Goal: Task Accomplishment & Management: Use online tool/utility

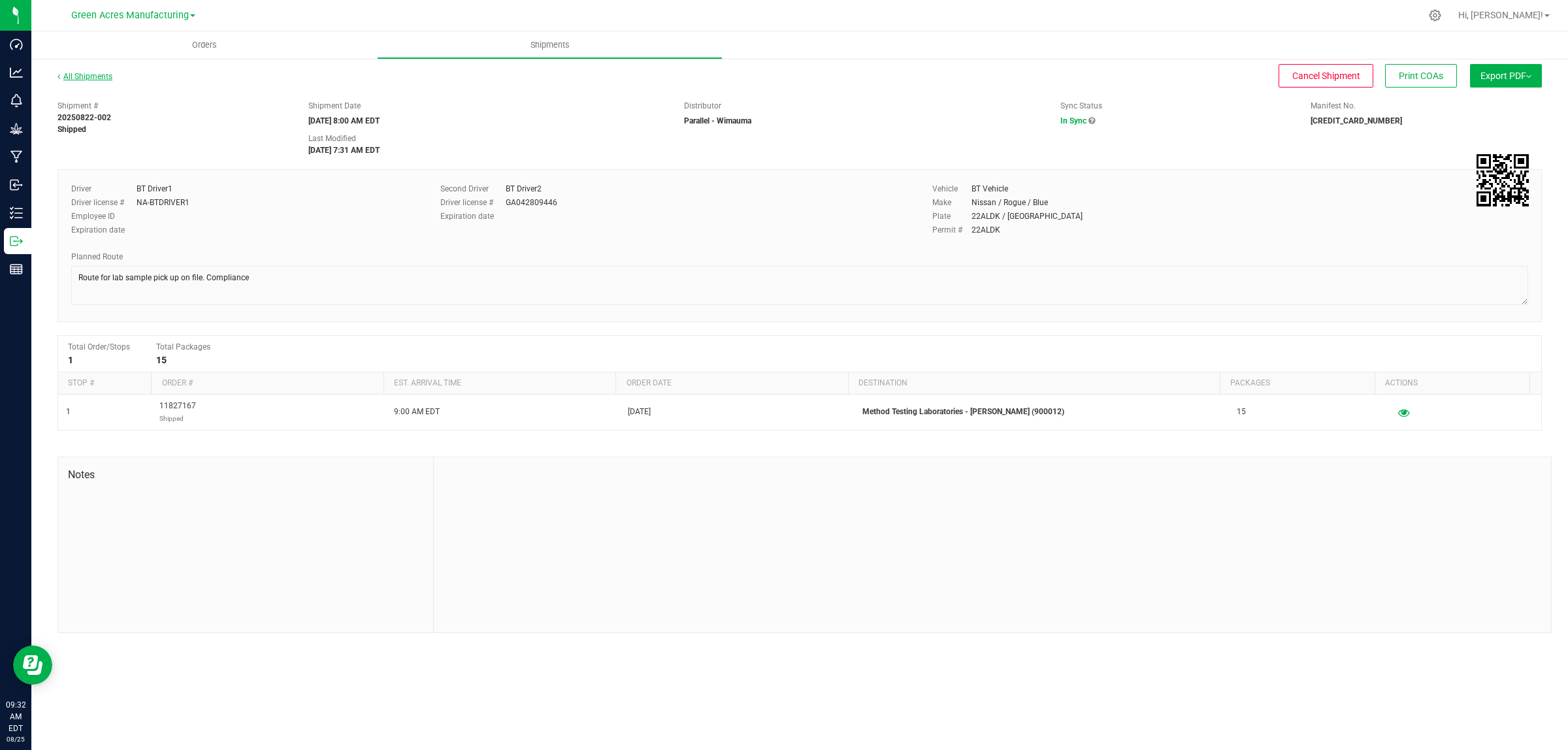
click at [78, 74] on link "All Shipments" at bounding box center [85, 76] width 55 height 9
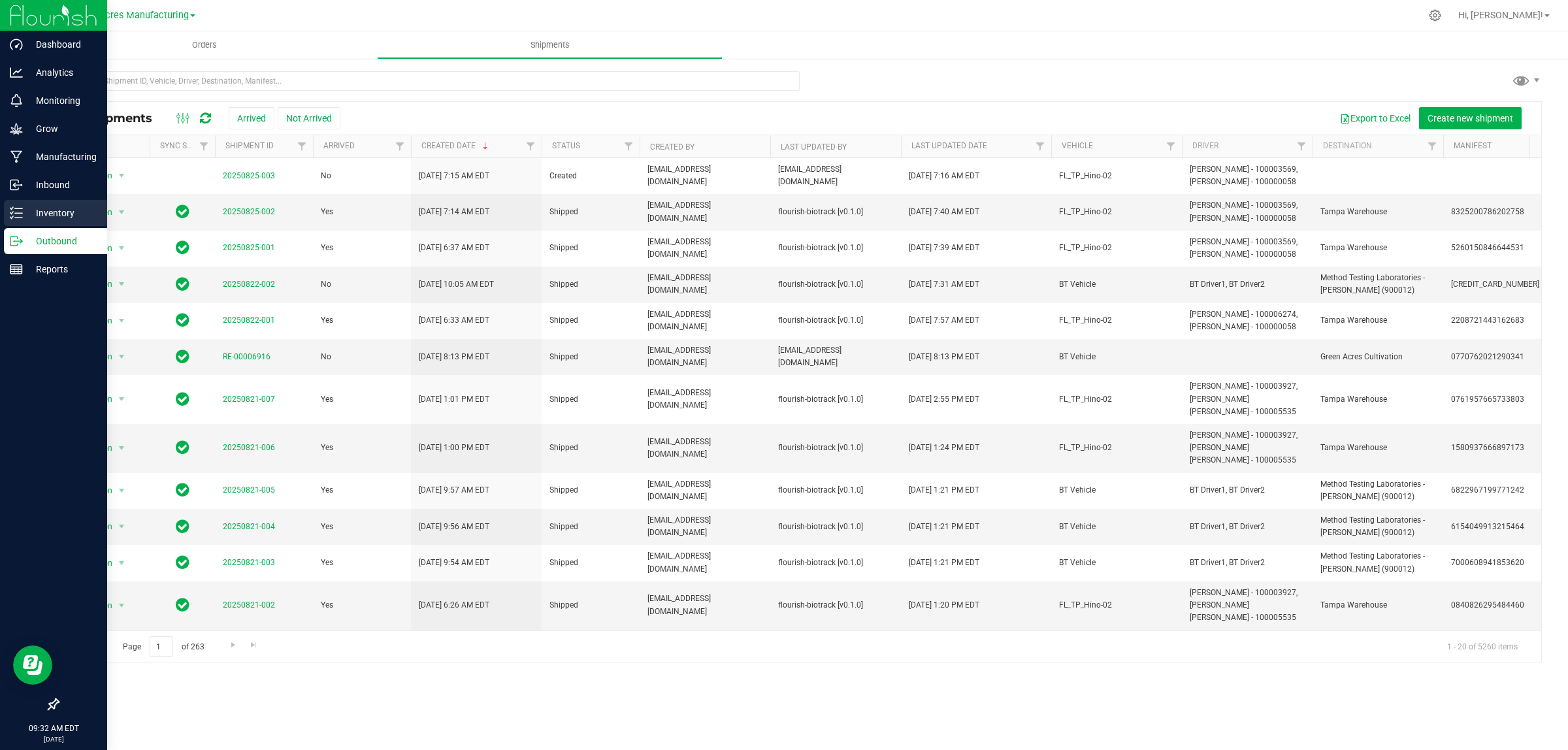
click at [20, 212] on icon at bounding box center [16, 213] width 13 height 13
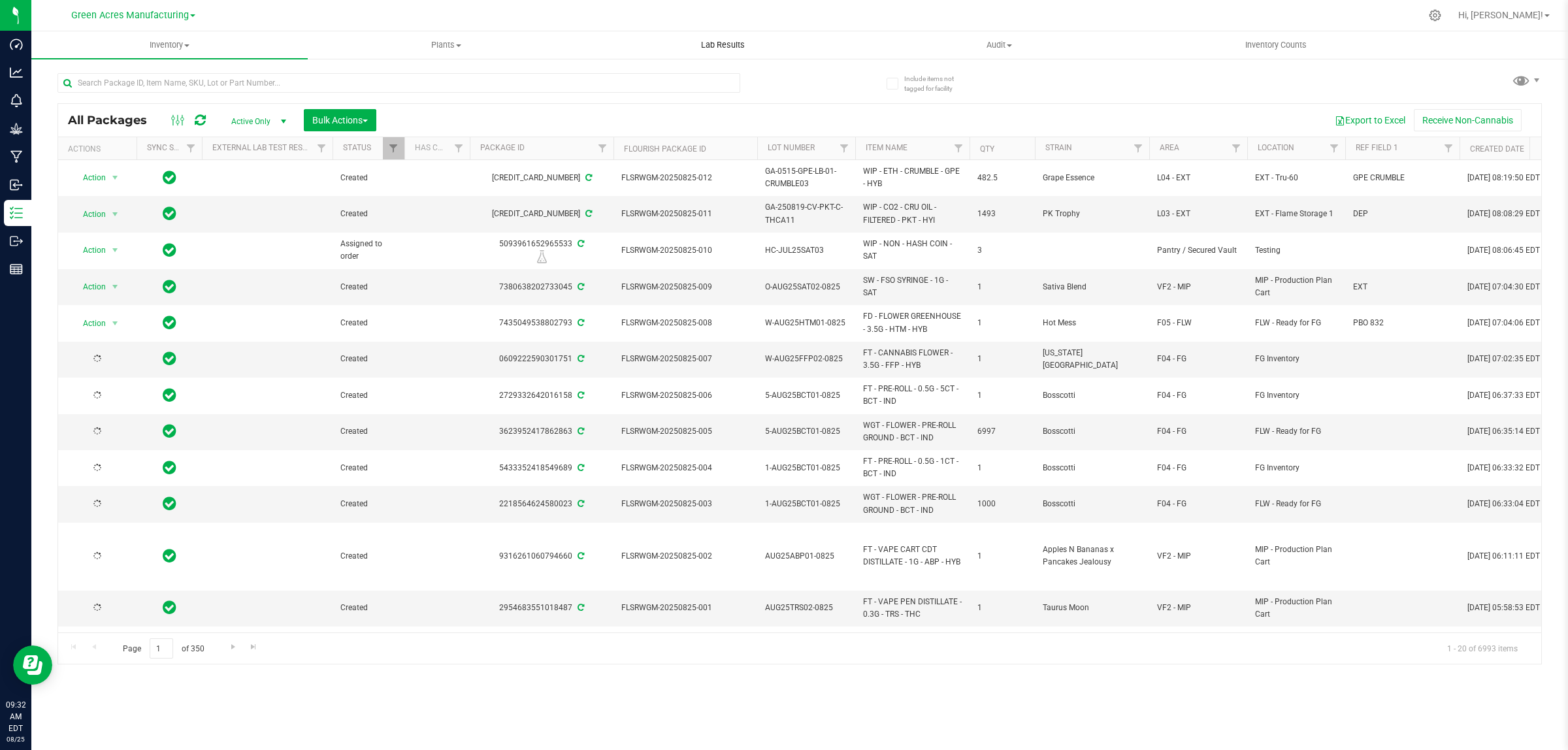
click at [730, 45] on span "Lab Results" at bounding box center [723, 45] width 79 height 12
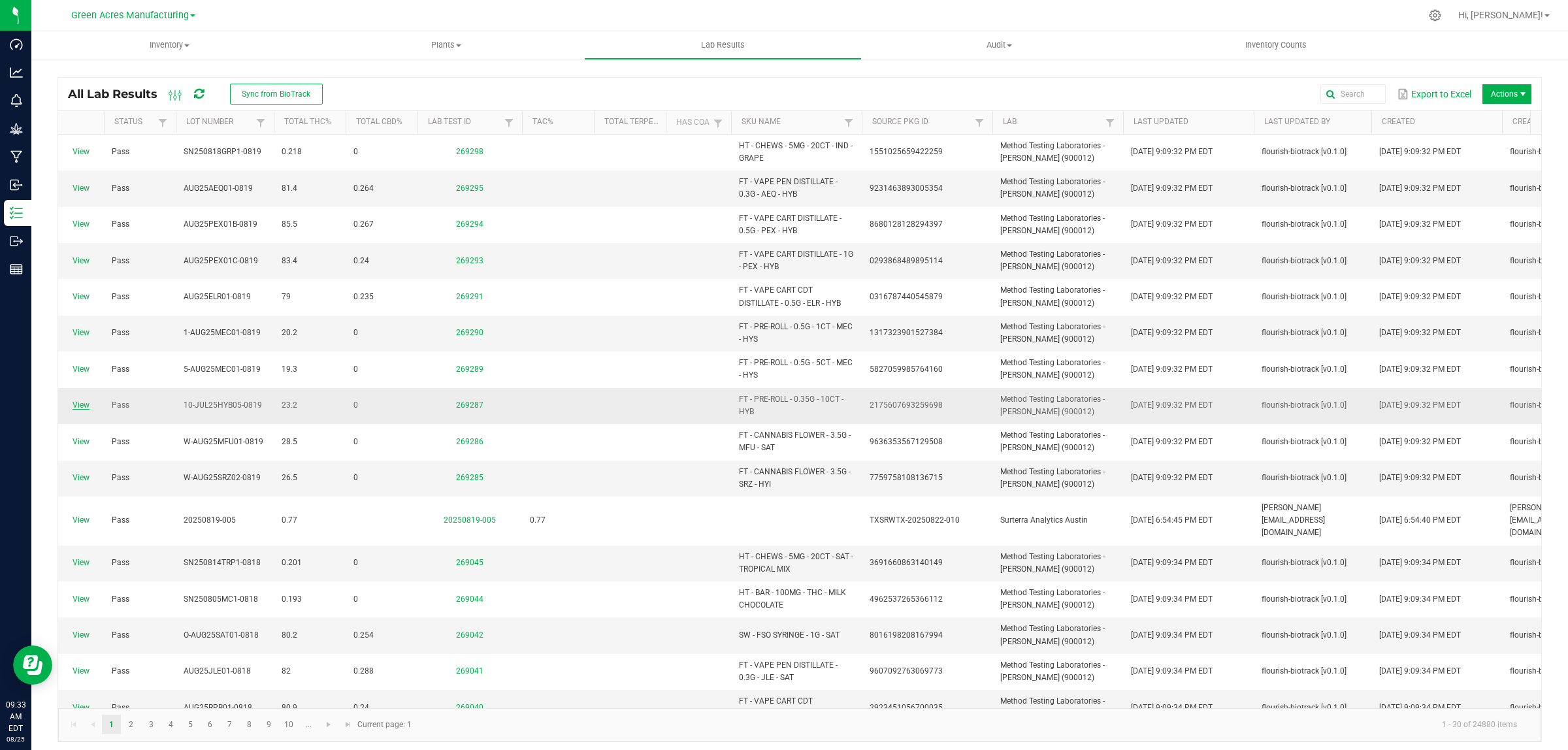
click at [83, 409] on link "View" at bounding box center [80, 405] width 17 height 9
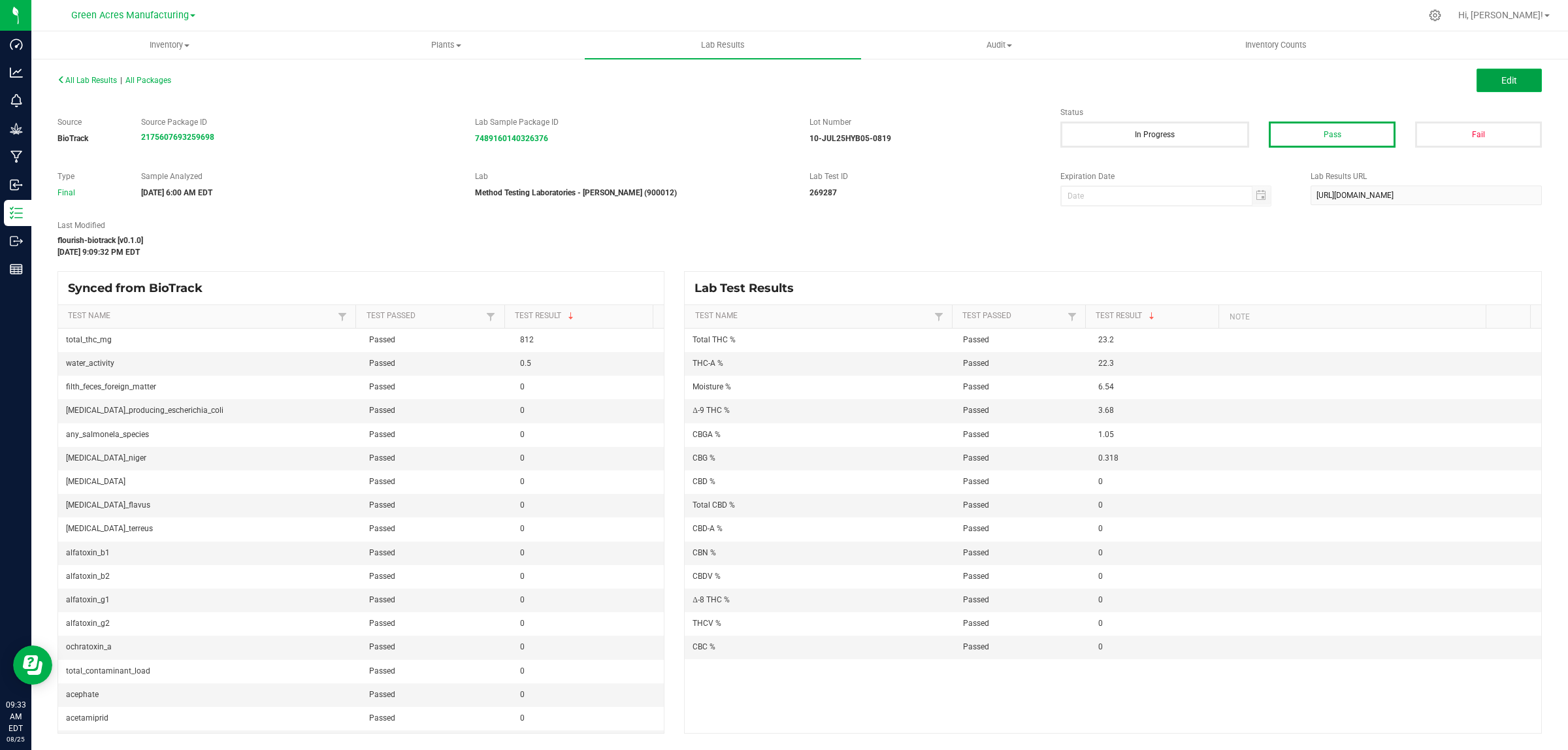
click at [1516, 76] on span "Edit" at bounding box center [1508, 81] width 16 height 10
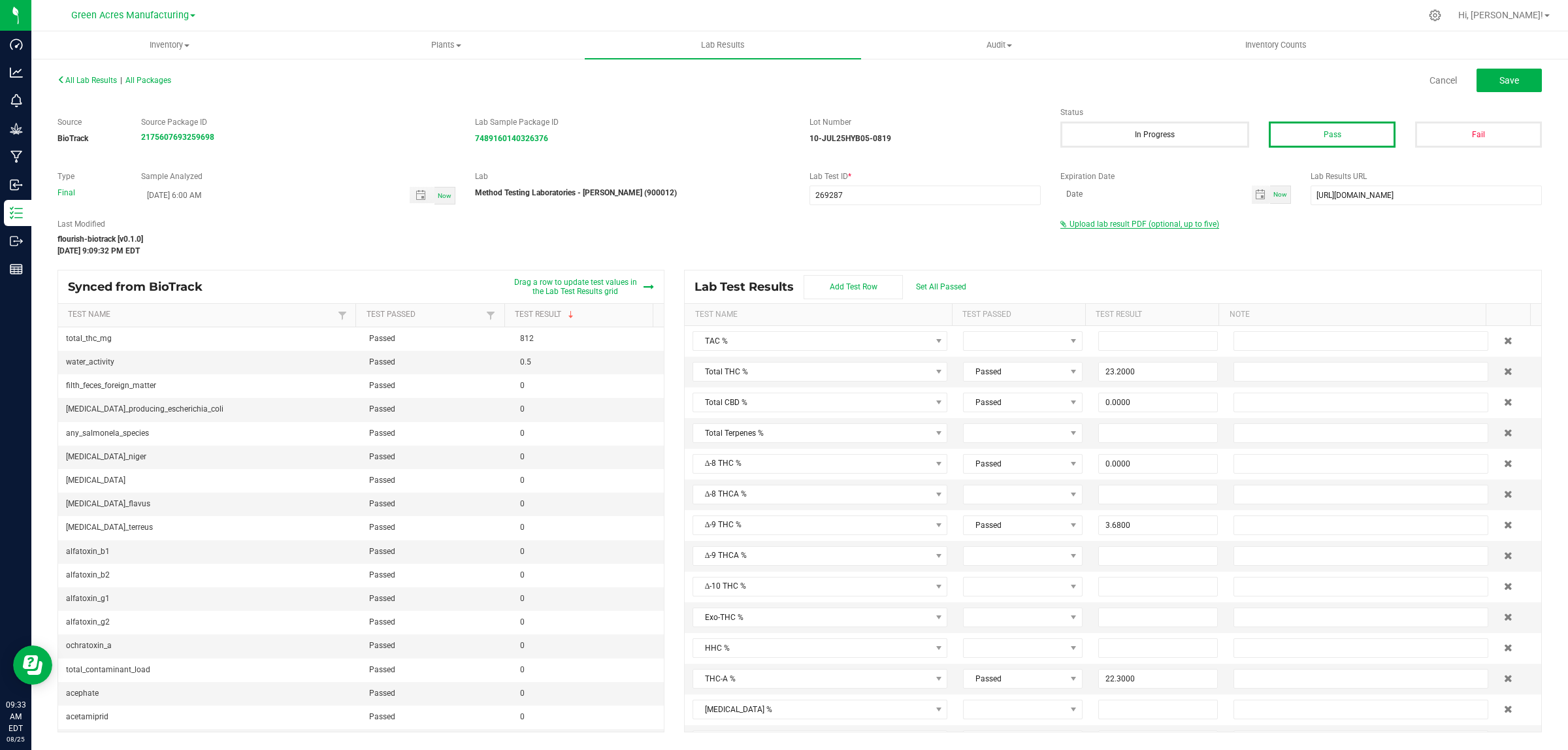
click at [1088, 220] on span "Upload lab result PDF (optional, up to five)" at bounding box center [1144, 224] width 150 height 9
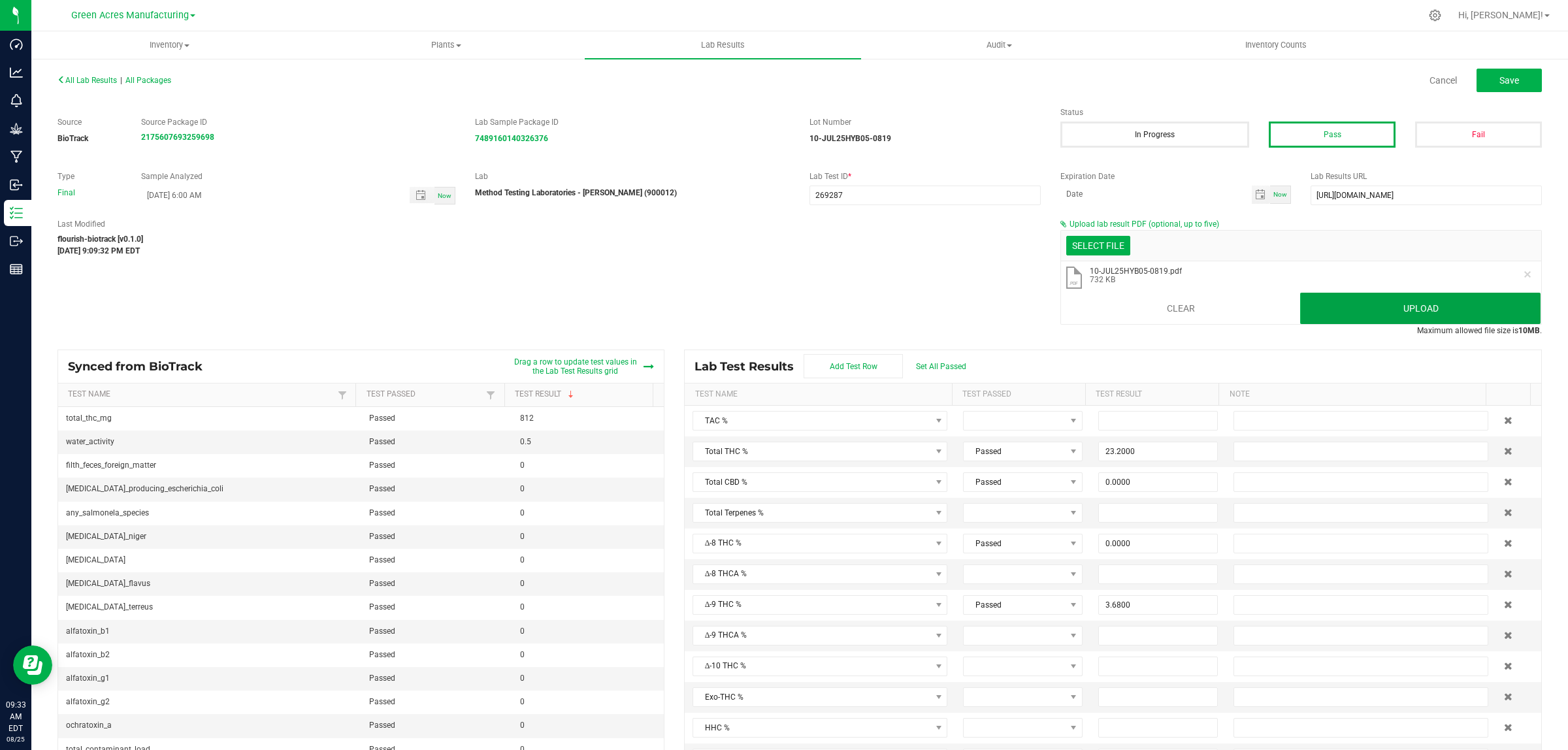
click at [1318, 298] on button "Upload" at bounding box center [1420, 309] width 241 height 31
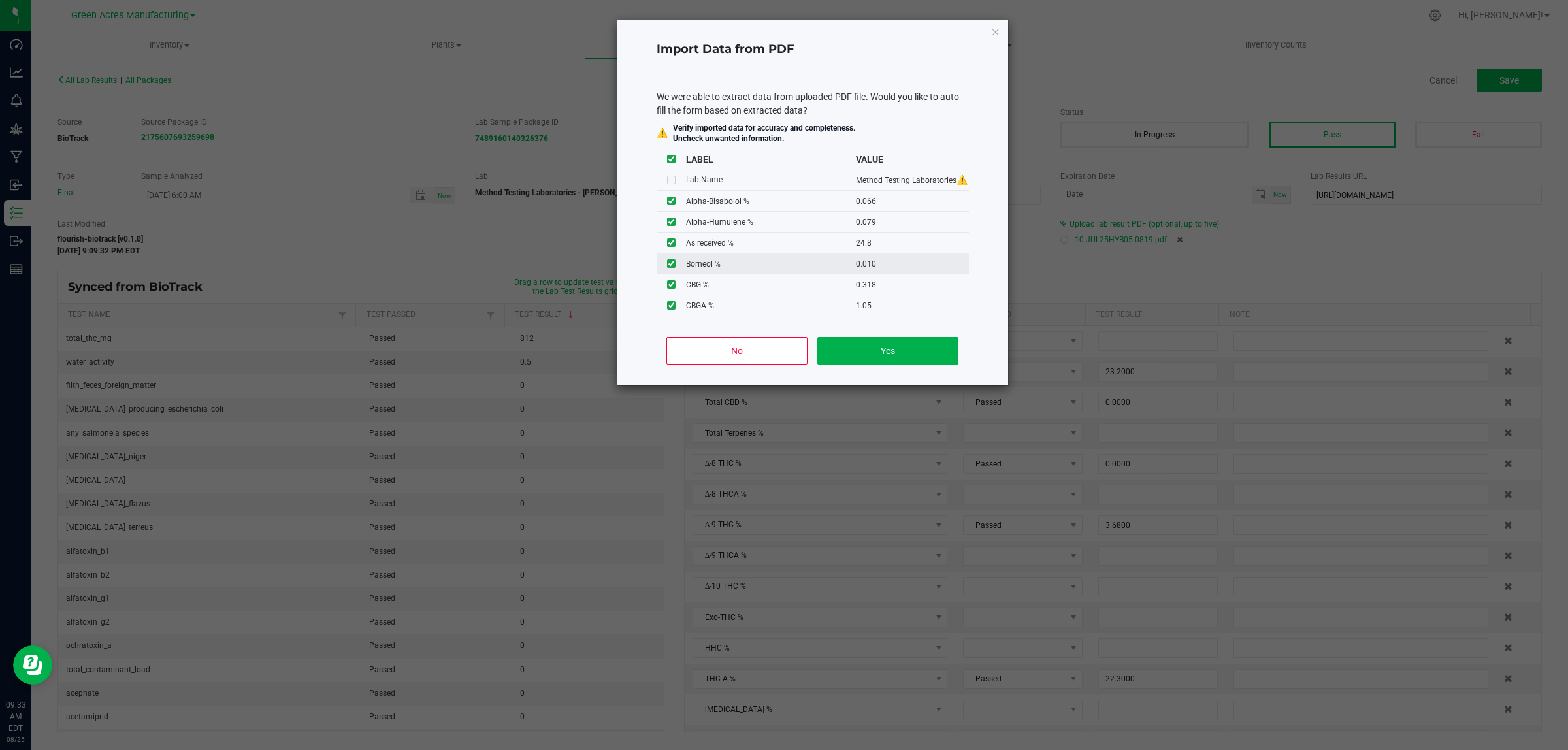
scroll to position [251, 0]
click at [863, 353] on button "Yes" at bounding box center [888, 350] width 140 height 28
type input "0.0660"
type input "0.0790"
type input "0.0100"
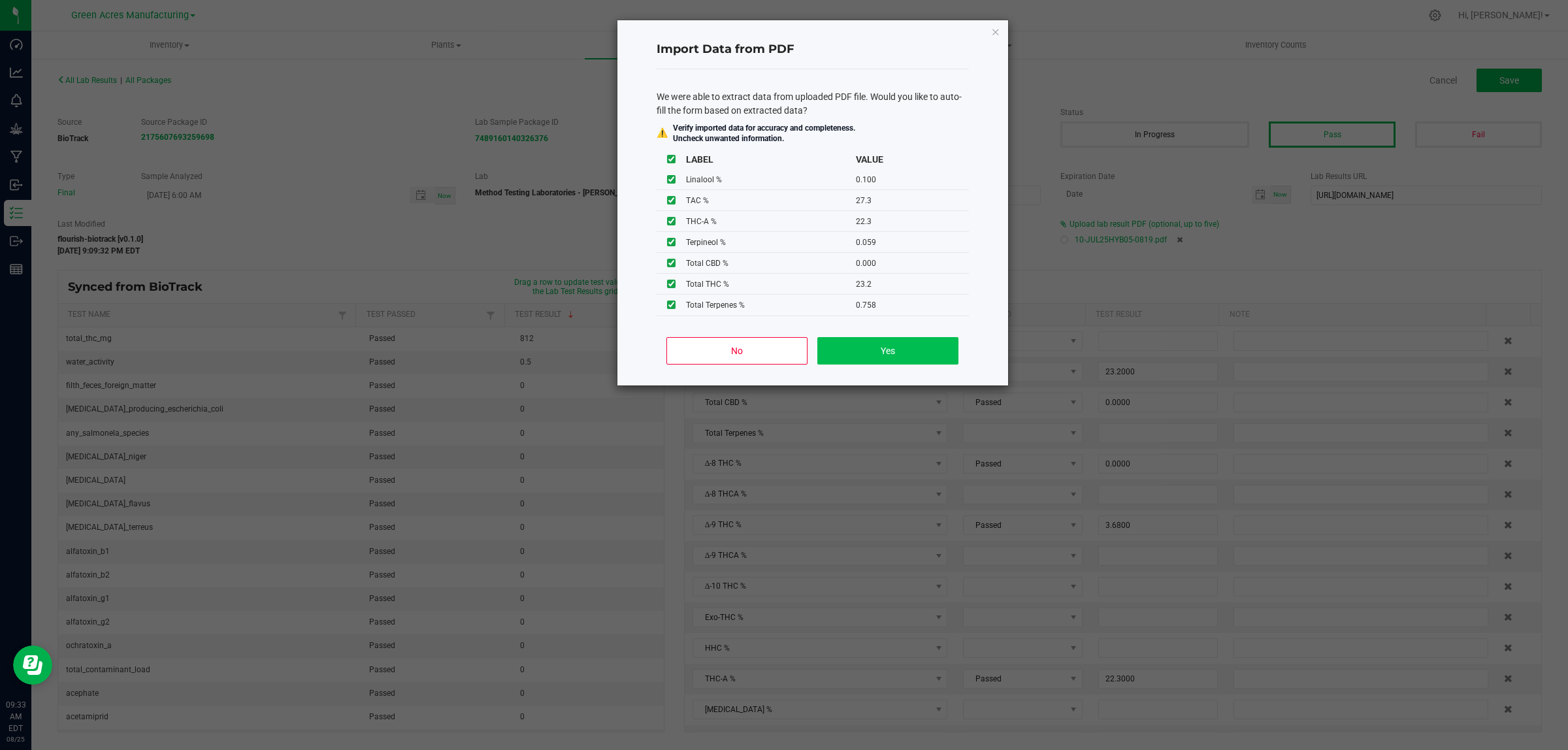
type input "0.0200"
type input "0.1000"
type input "0.0590"
type input "27.3000"
type input "0.7580"
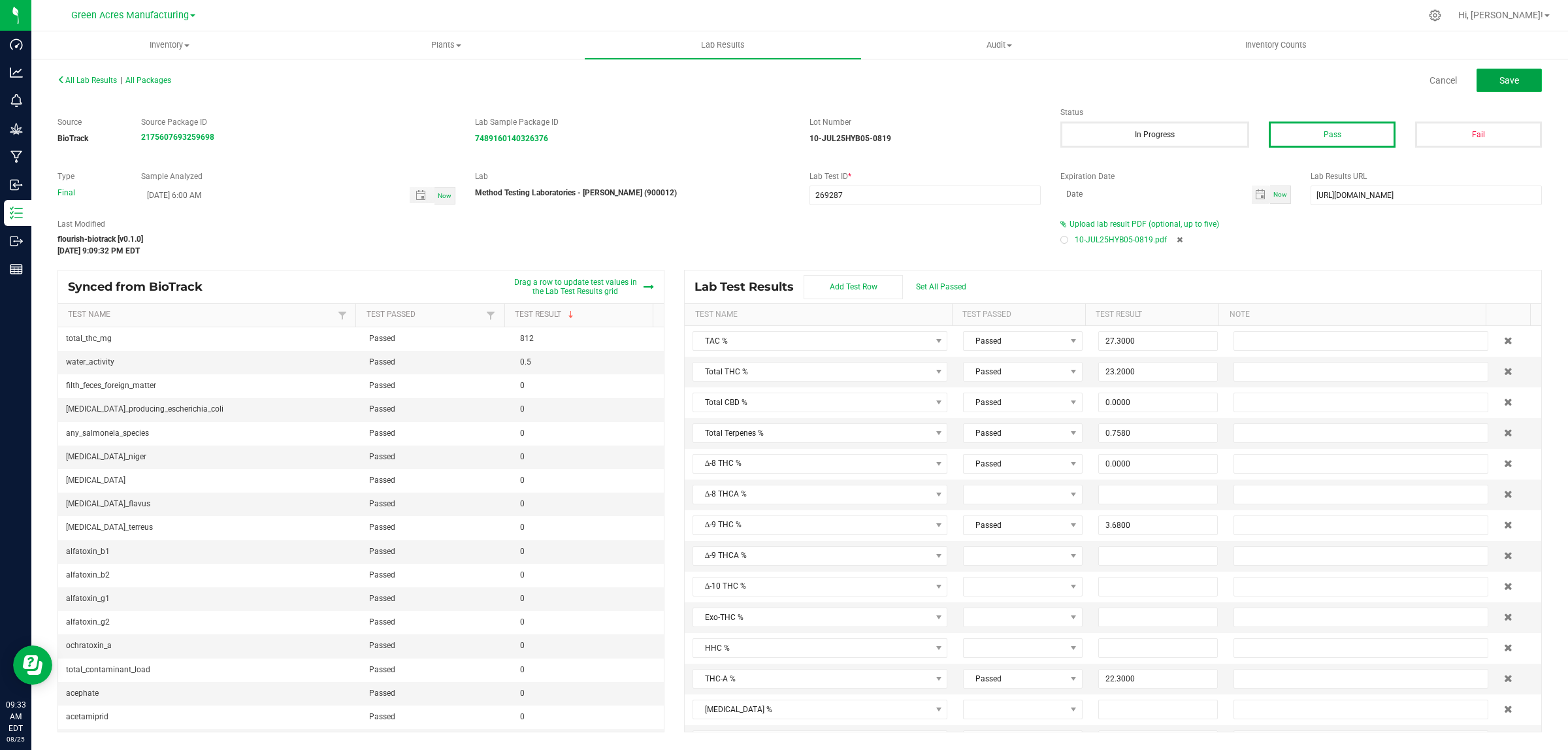
click at [1497, 82] on button "Save" at bounding box center [1509, 81] width 66 height 24
type input "0.0000"
type input "6.5400"
type input "0.0660"
type input "0.0790"
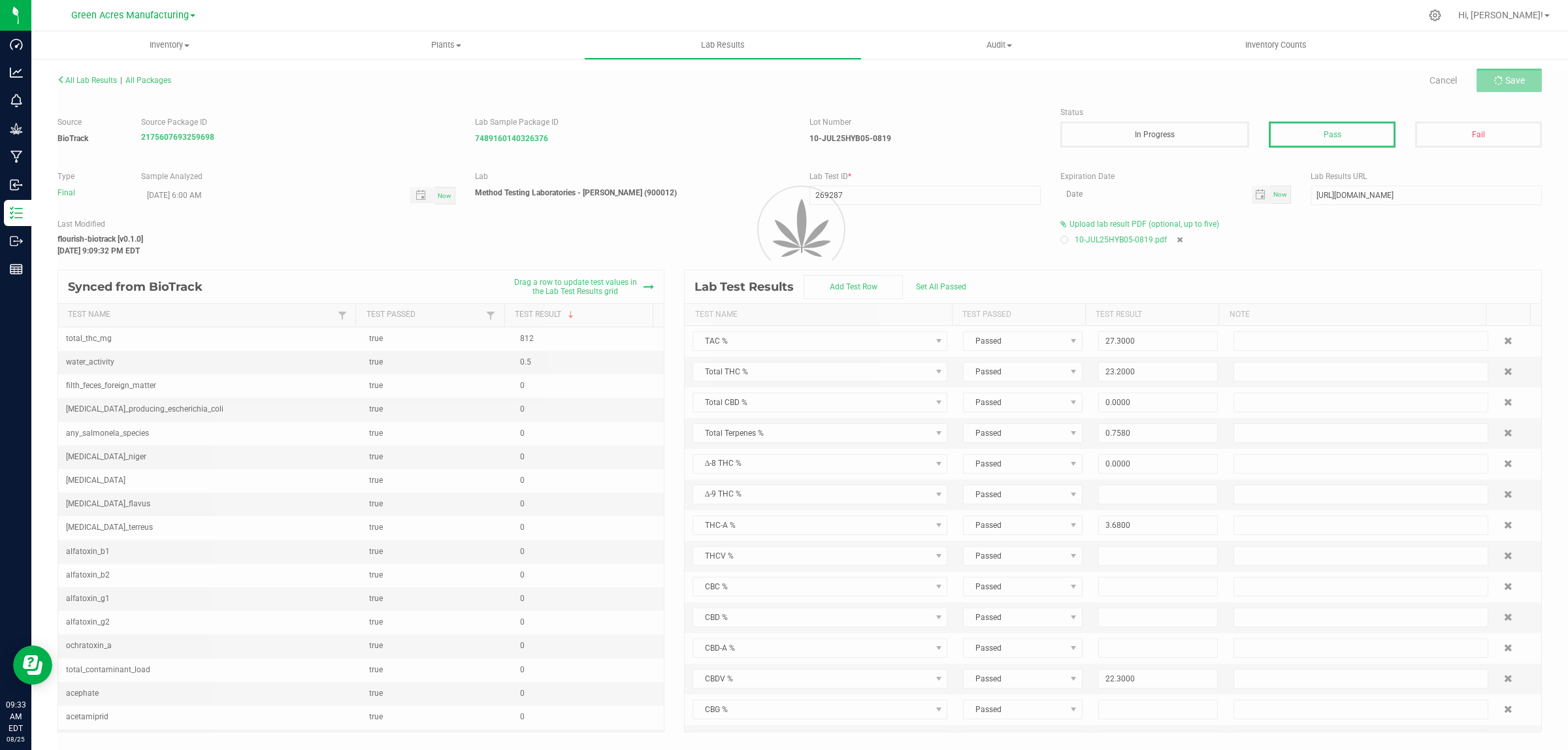
type input "0.0100"
type input "0.0200"
type input "0.1000"
type input "0.0590"
type input "24.8000"
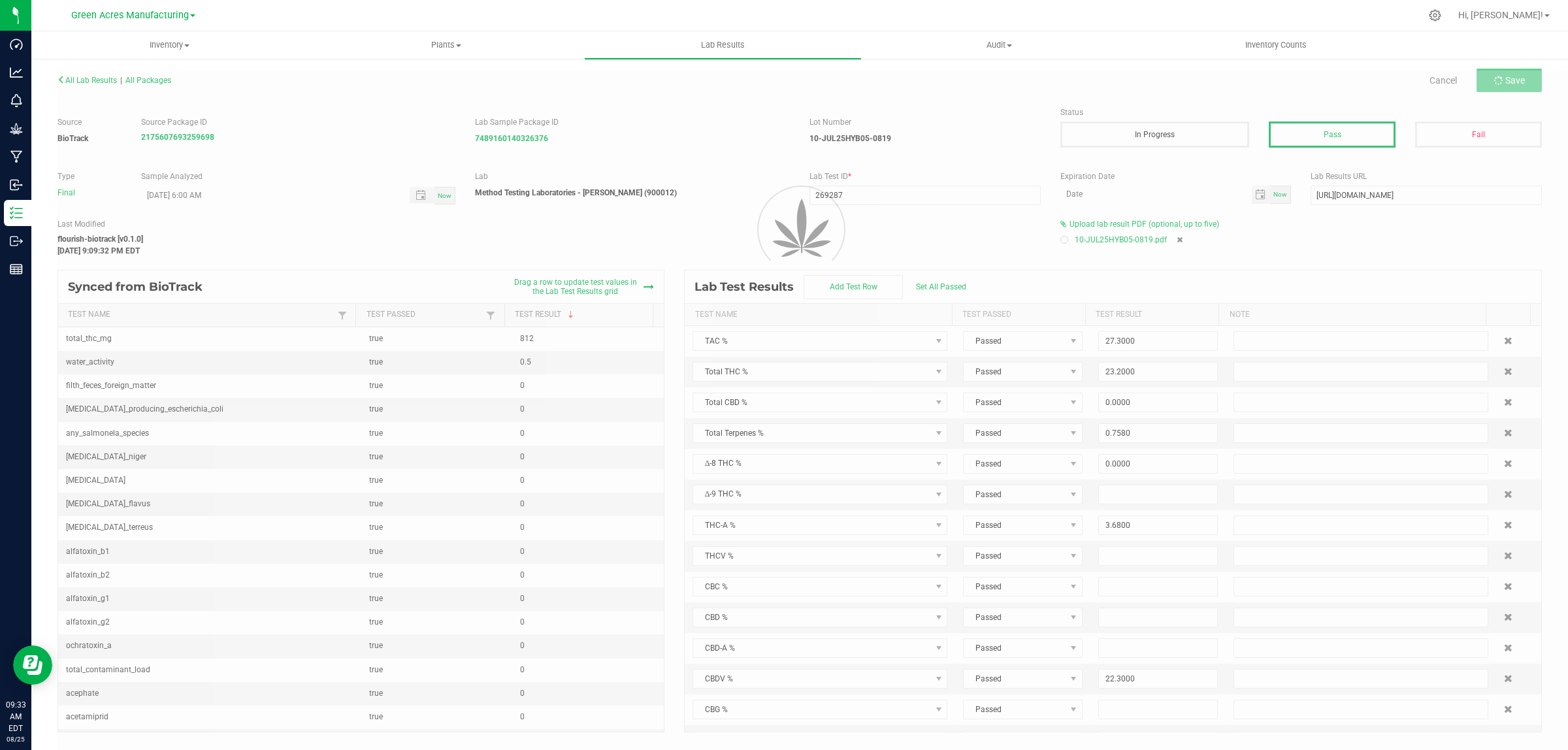
type input "0.0170"
type input "0.0410"
type input "0.3660"
type input "3.6800"
type input "22.3000"
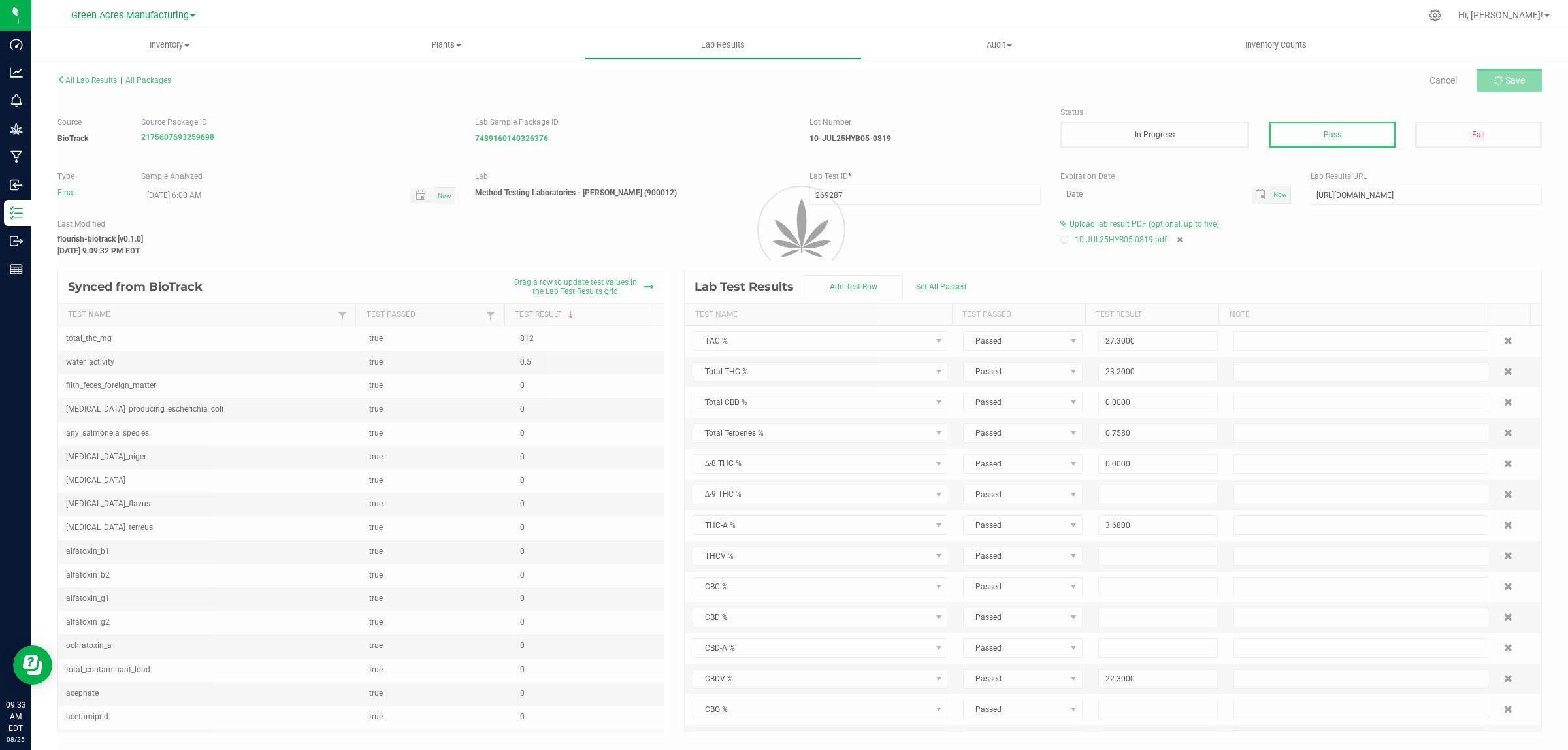
type input "0.0000"
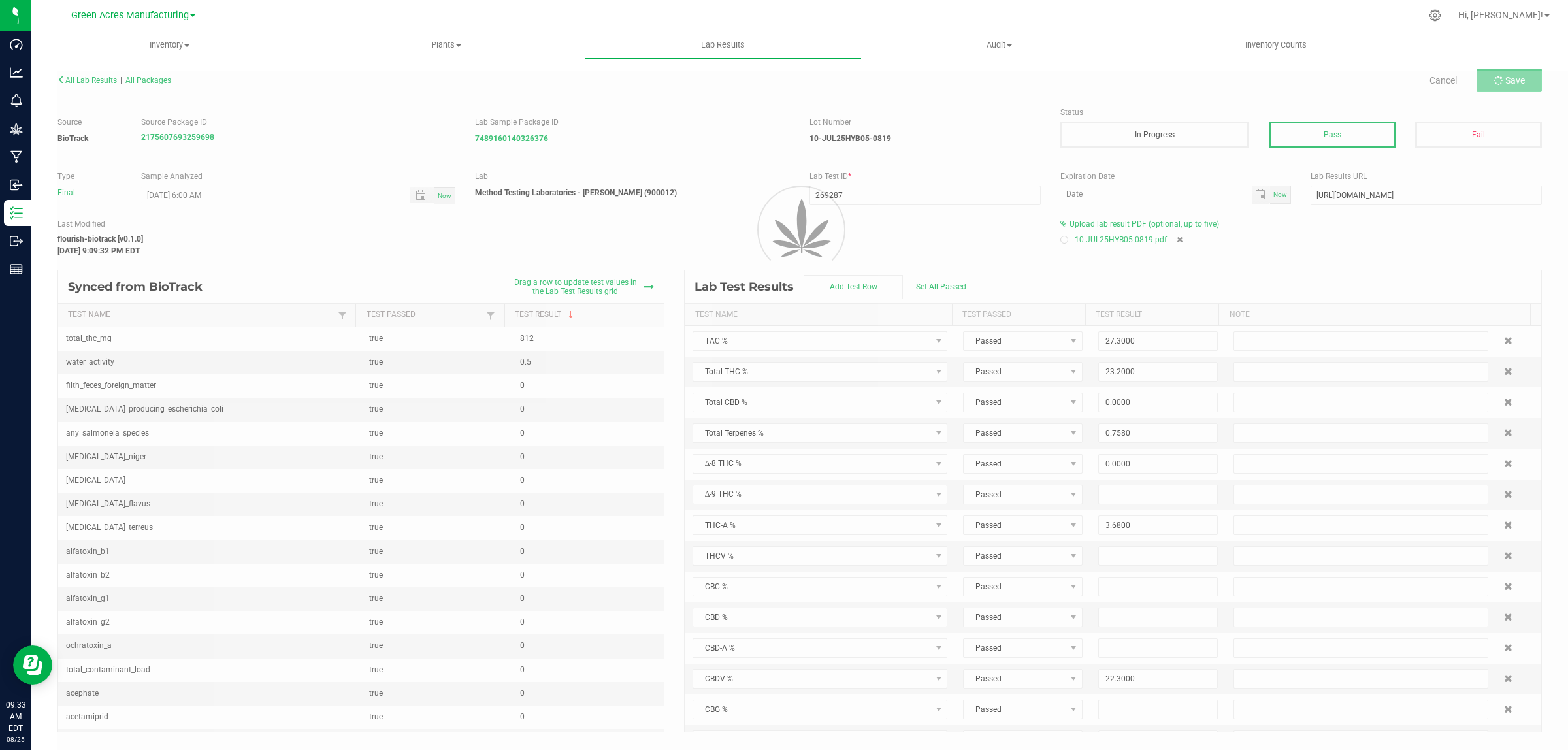
type input "0.3180"
type input "1.0500"
click at [1502, 82] on span "Save" at bounding box center [1509, 81] width 19 height 10
click at [1493, 82] on button "Save" at bounding box center [1509, 81] width 66 height 24
click at [73, 79] on span "All Lab Results" at bounding box center [87, 81] width 60 height 9
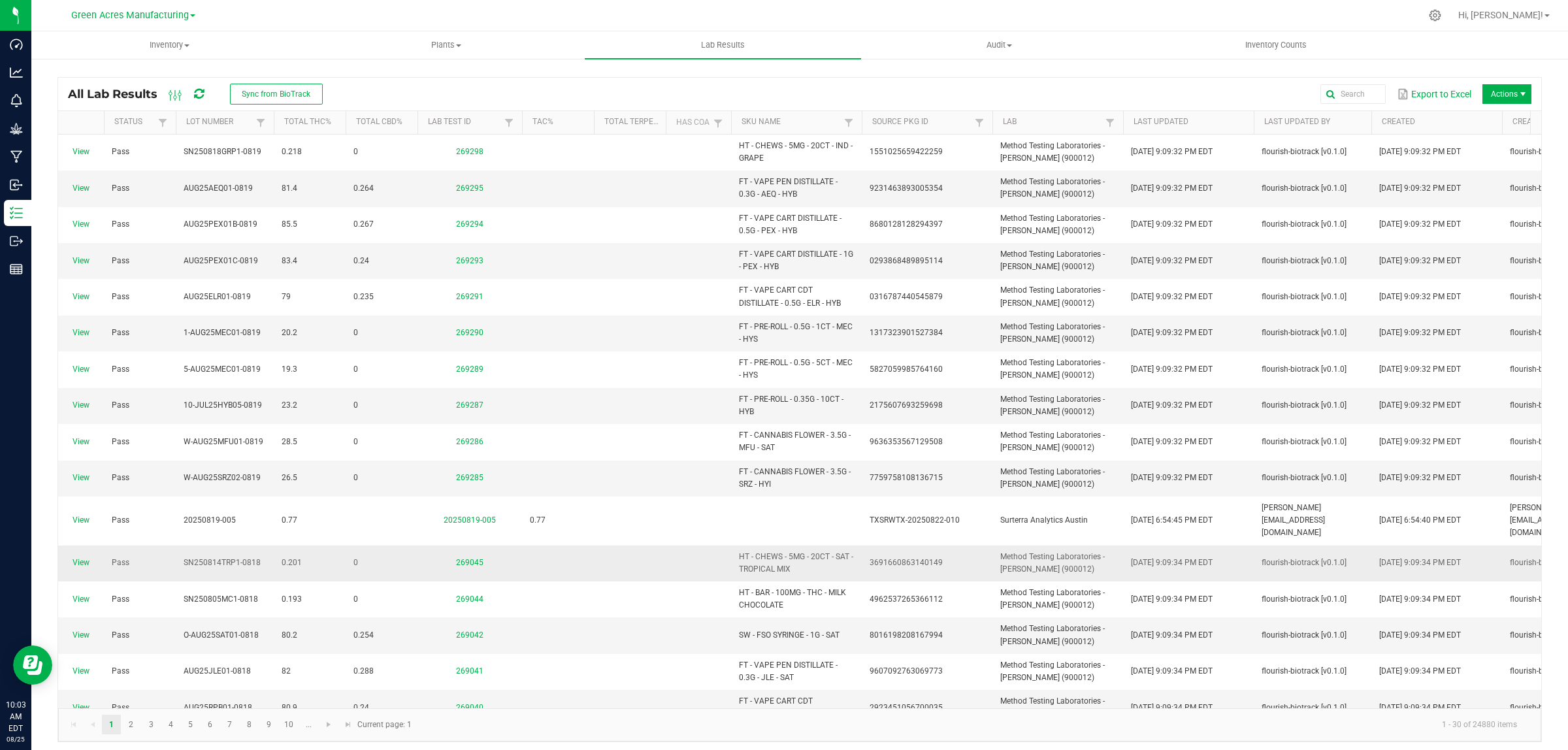
scroll to position [327, 0]
